Goal: Find specific page/section: Find specific page/section

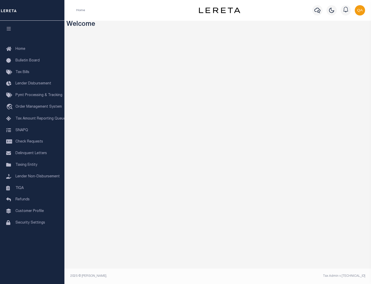
click at [32, 188] on link "TIQA" at bounding box center [32, 188] width 64 height 12
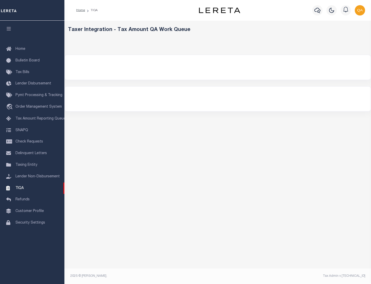
select select "200"
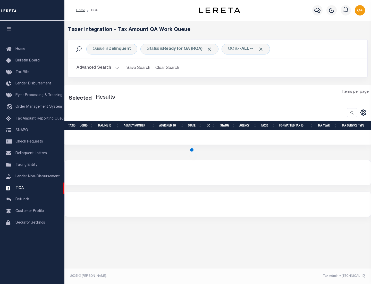
select select "200"
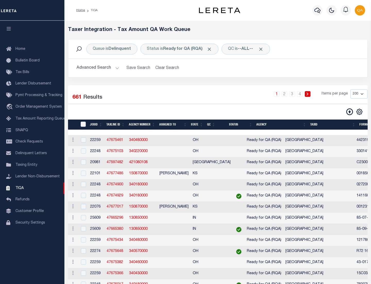
click at [211, 49] on span "Click to Remove" at bounding box center [209, 48] width 5 height 5
